Goal: Navigation & Orientation: Find specific page/section

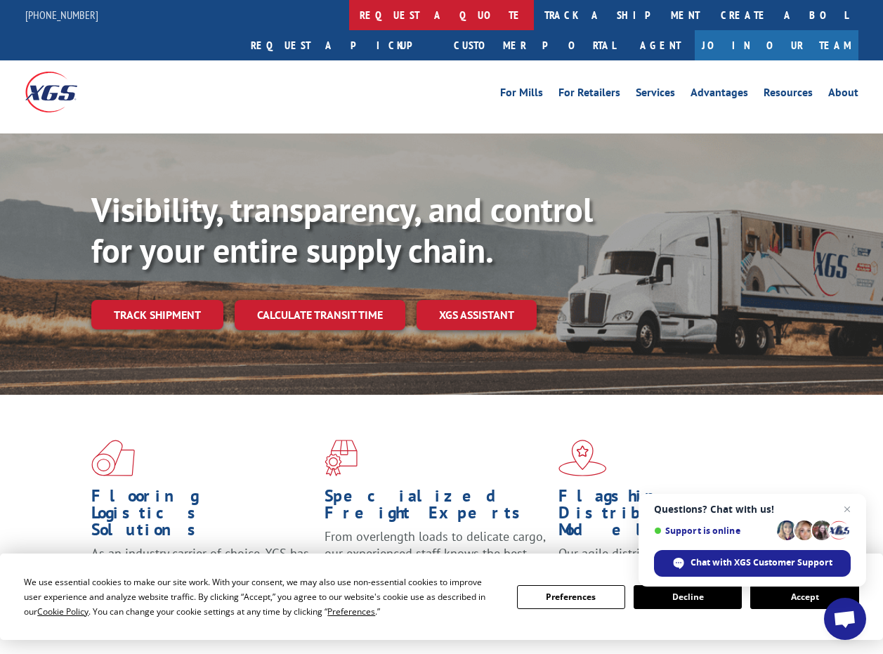
click at [349, 13] on link "request a quote" at bounding box center [441, 15] width 185 height 30
click at [535, 87] on link "For Mills" at bounding box center [521, 94] width 43 height 15
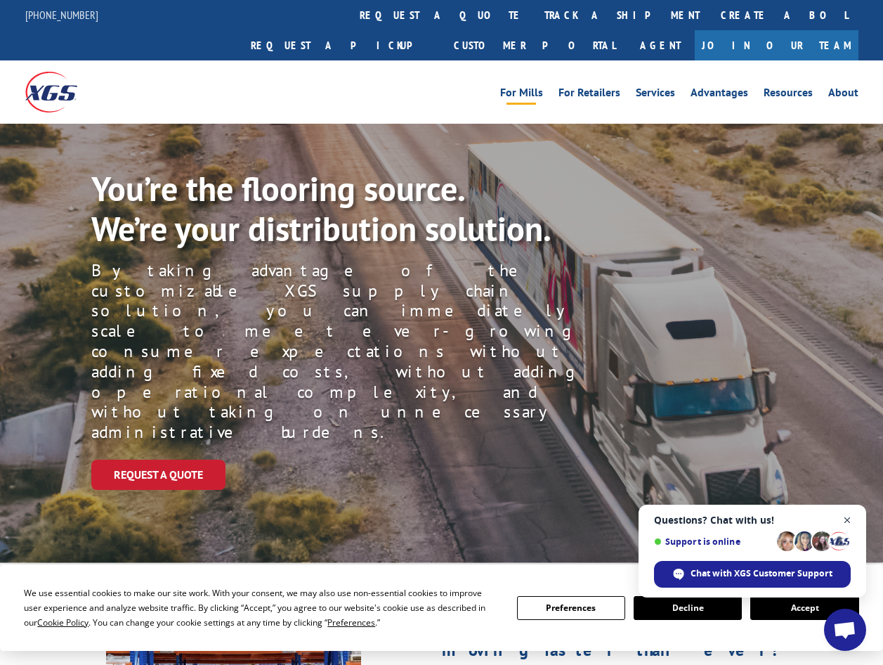
click at [844, 520] on span "Close chat" at bounding box center [848, 520] width 18 height 18
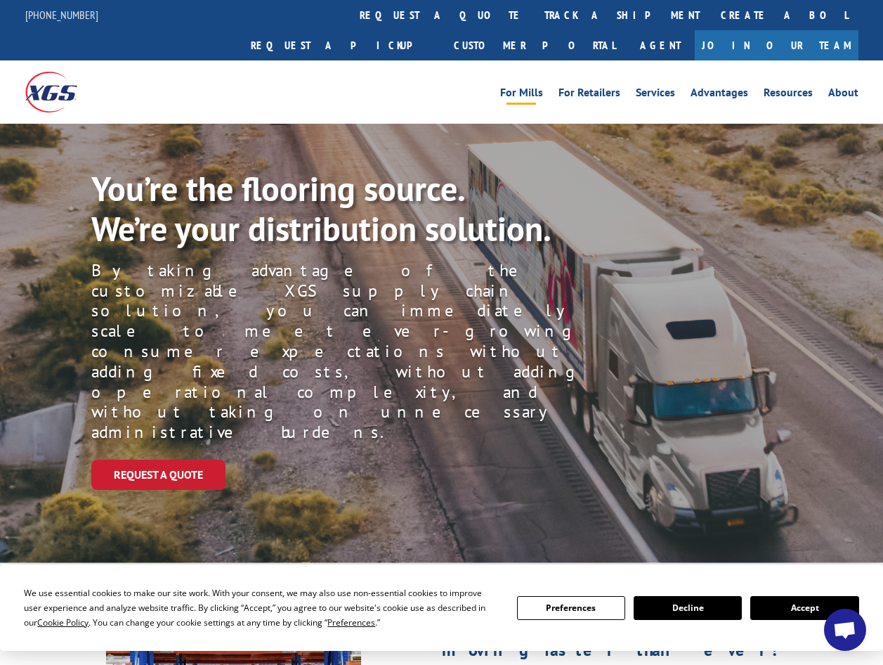
click at [816, 30] on link "Join Our Team" at bounding box center [777, 45] width 164 height 30
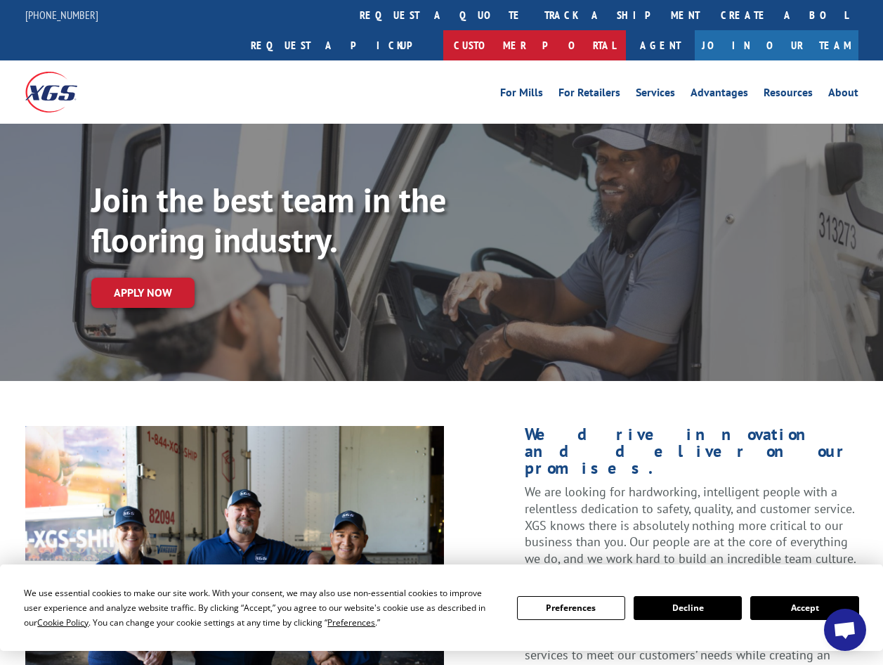
click at [626, 30] on link "Customer Portal" at bounding box center [534, 45] width 183 height 30
